Goal: Information Seeking & Learning: Find specific page/section

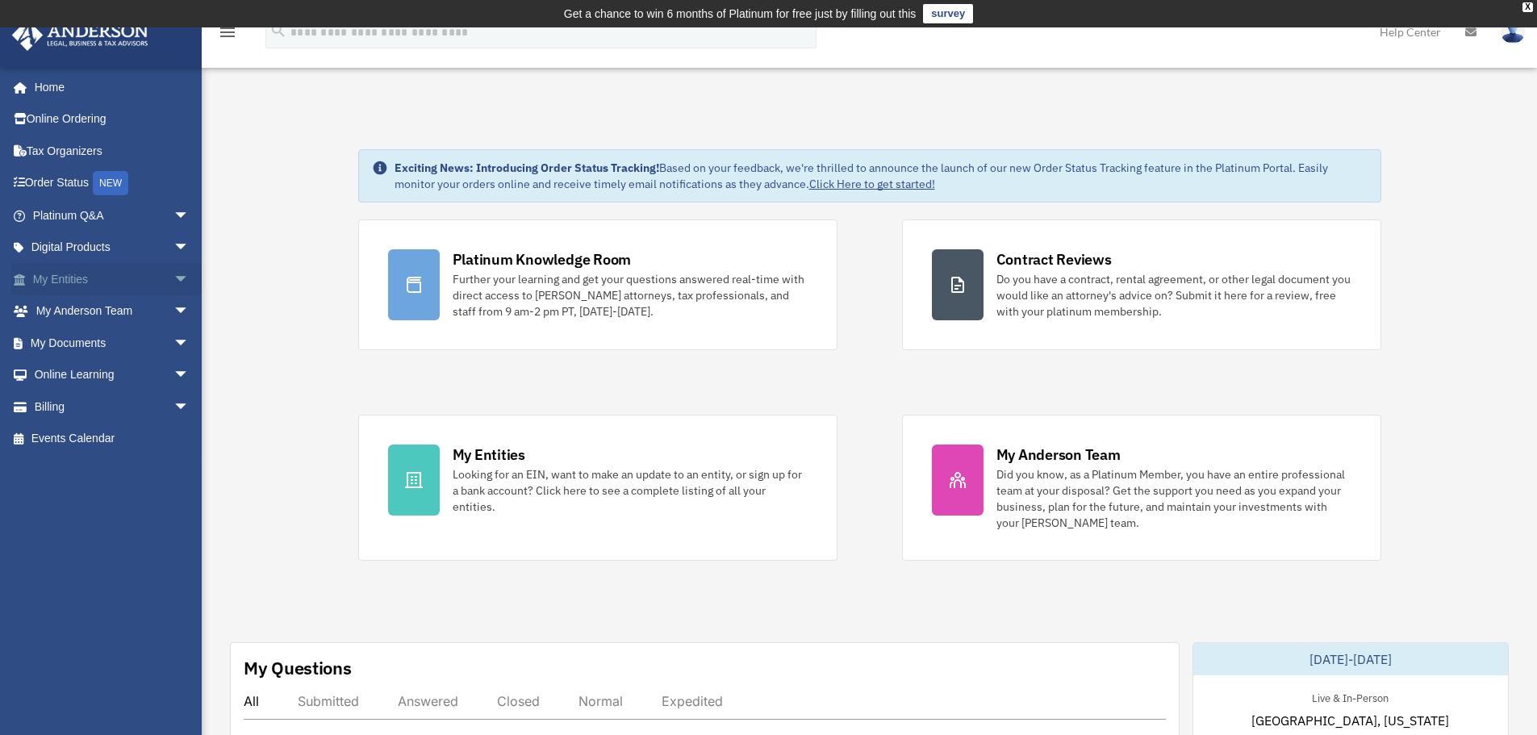
click at [174, 280] on span "arrow_drop_down" at bounding box center [190, 279] width 32 height 33
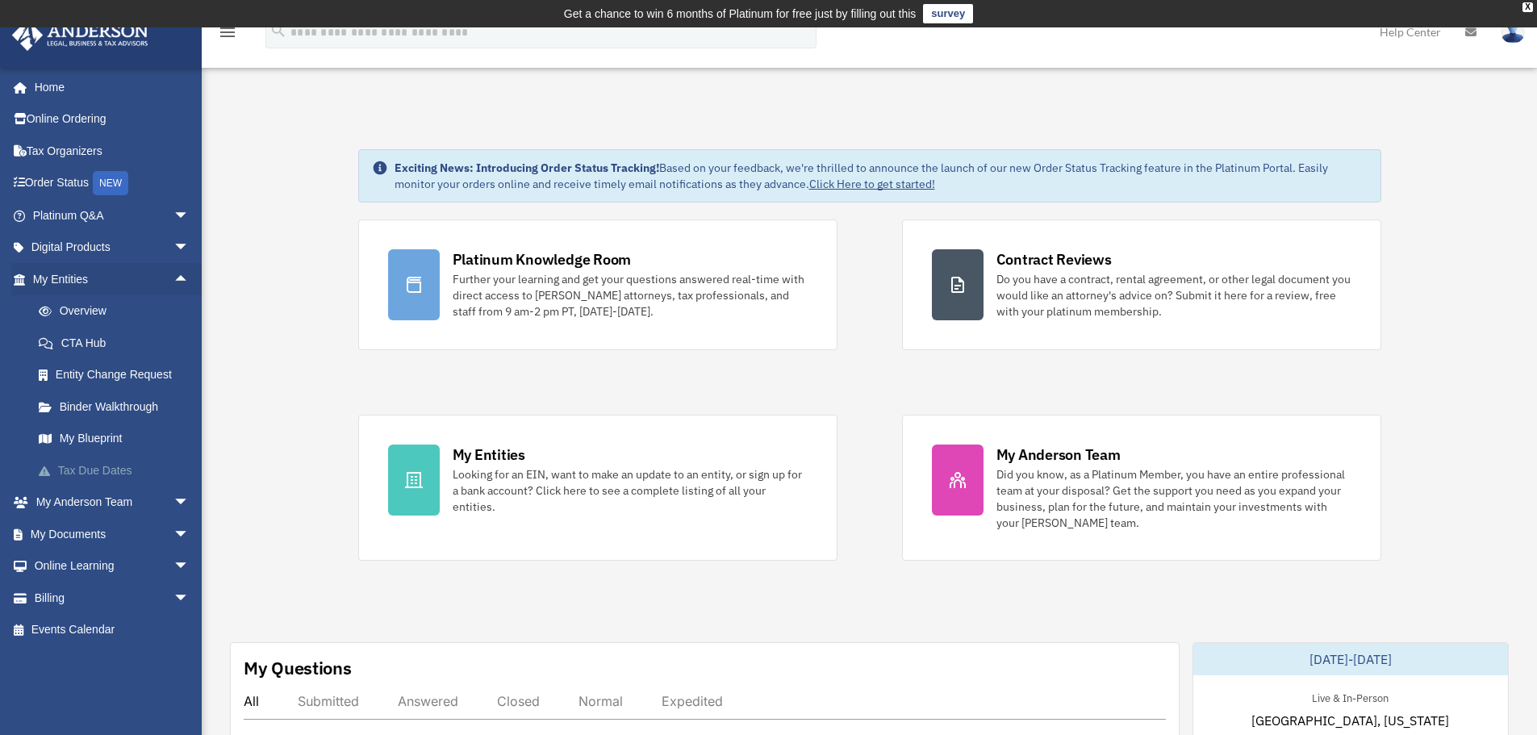
click at [119, 467] on link "Tax Due Dates" at bounding box center [118, 470] width 191 height 32
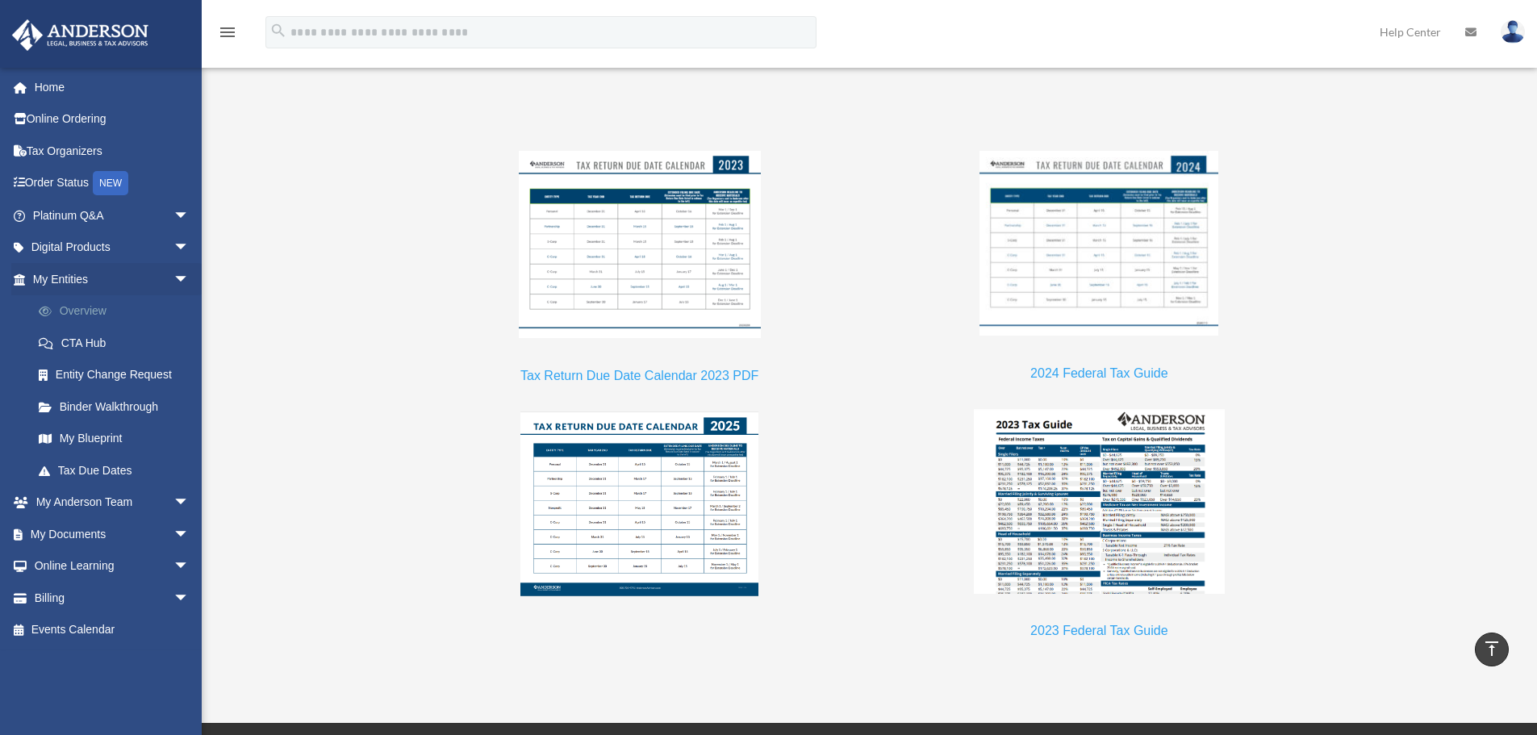
scroll to position [1355, 0]
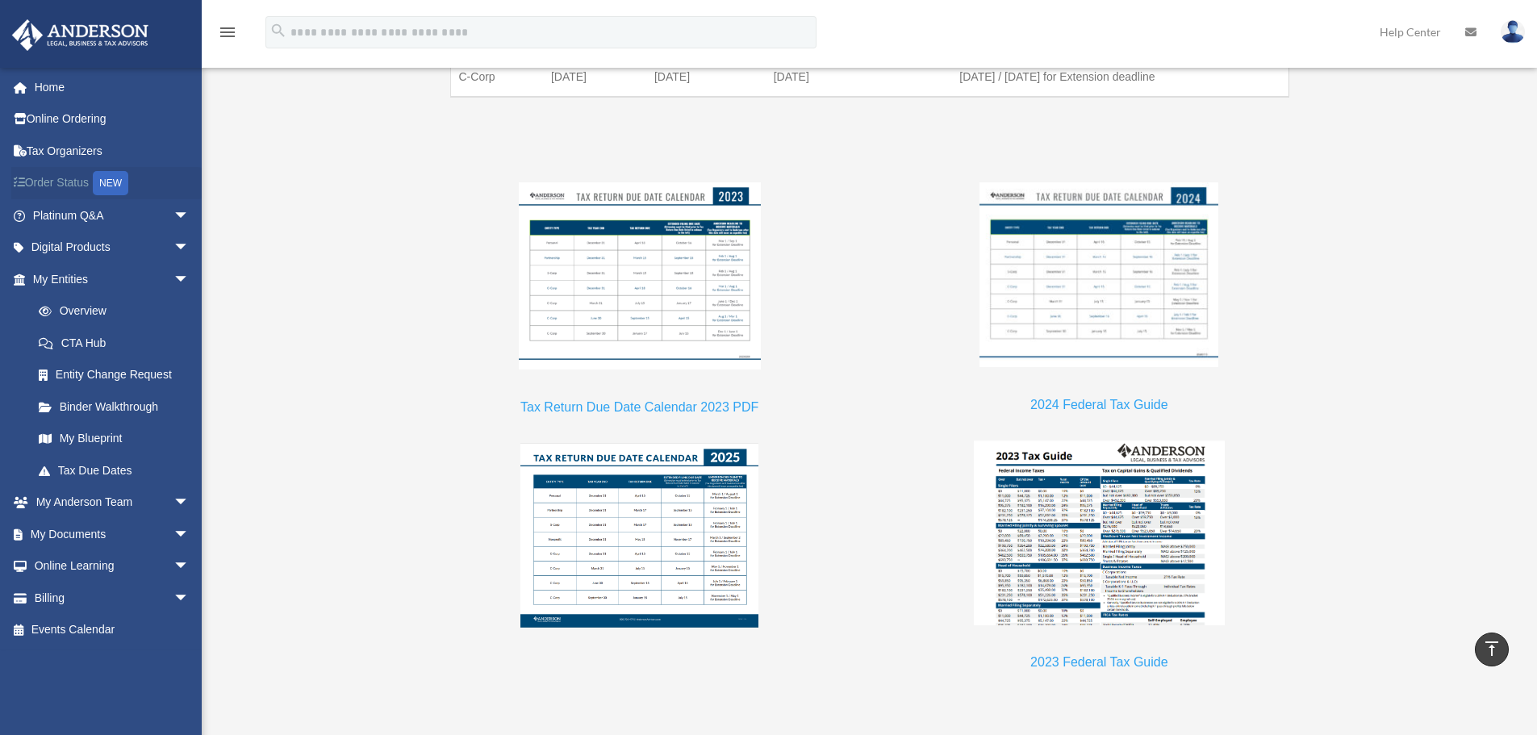
click at [66, 182] on link "Order Status NEW" at bounding box center [112, 183] width 203 height 33
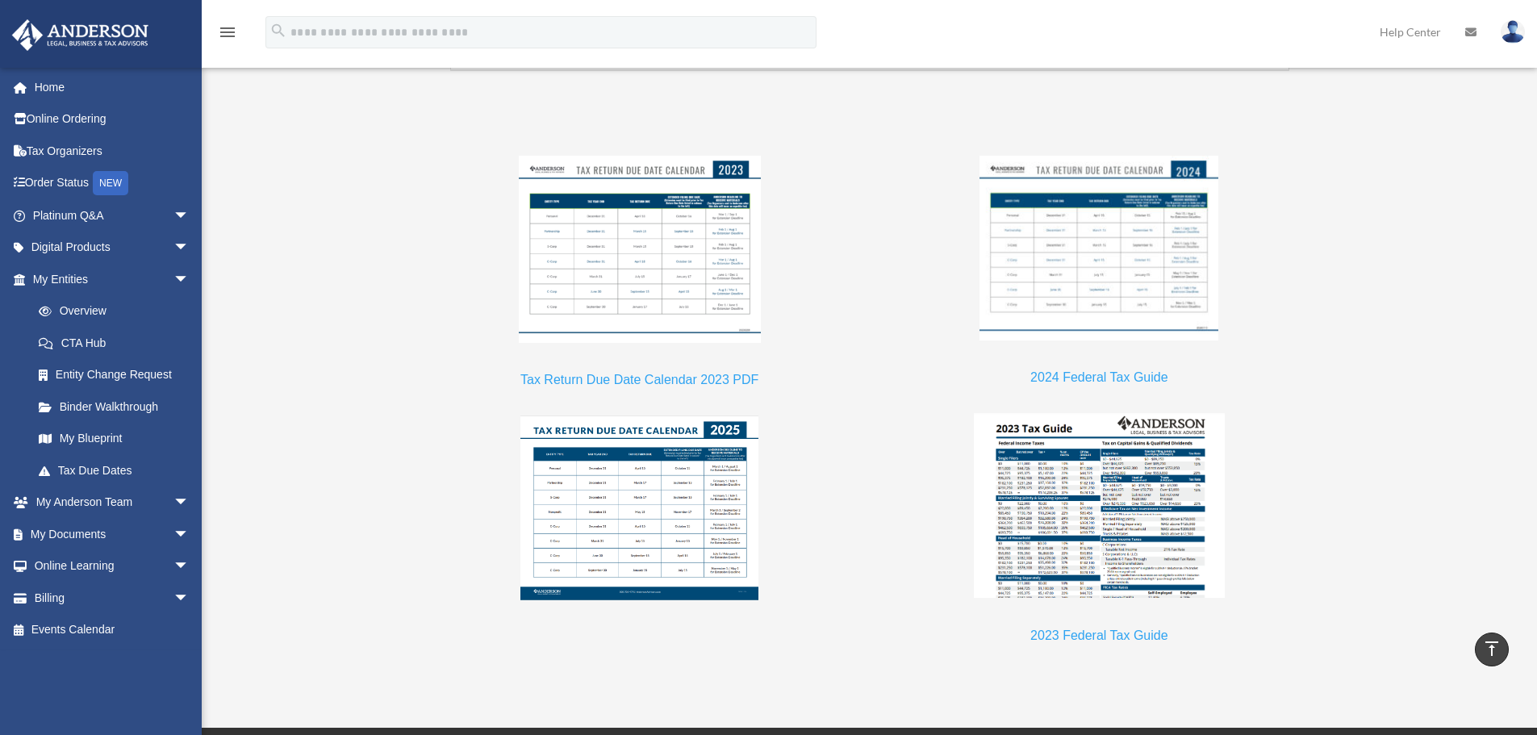
scroll to position [1382, 0]
